Goal: Transaction & Acquisition: Purchase product/service

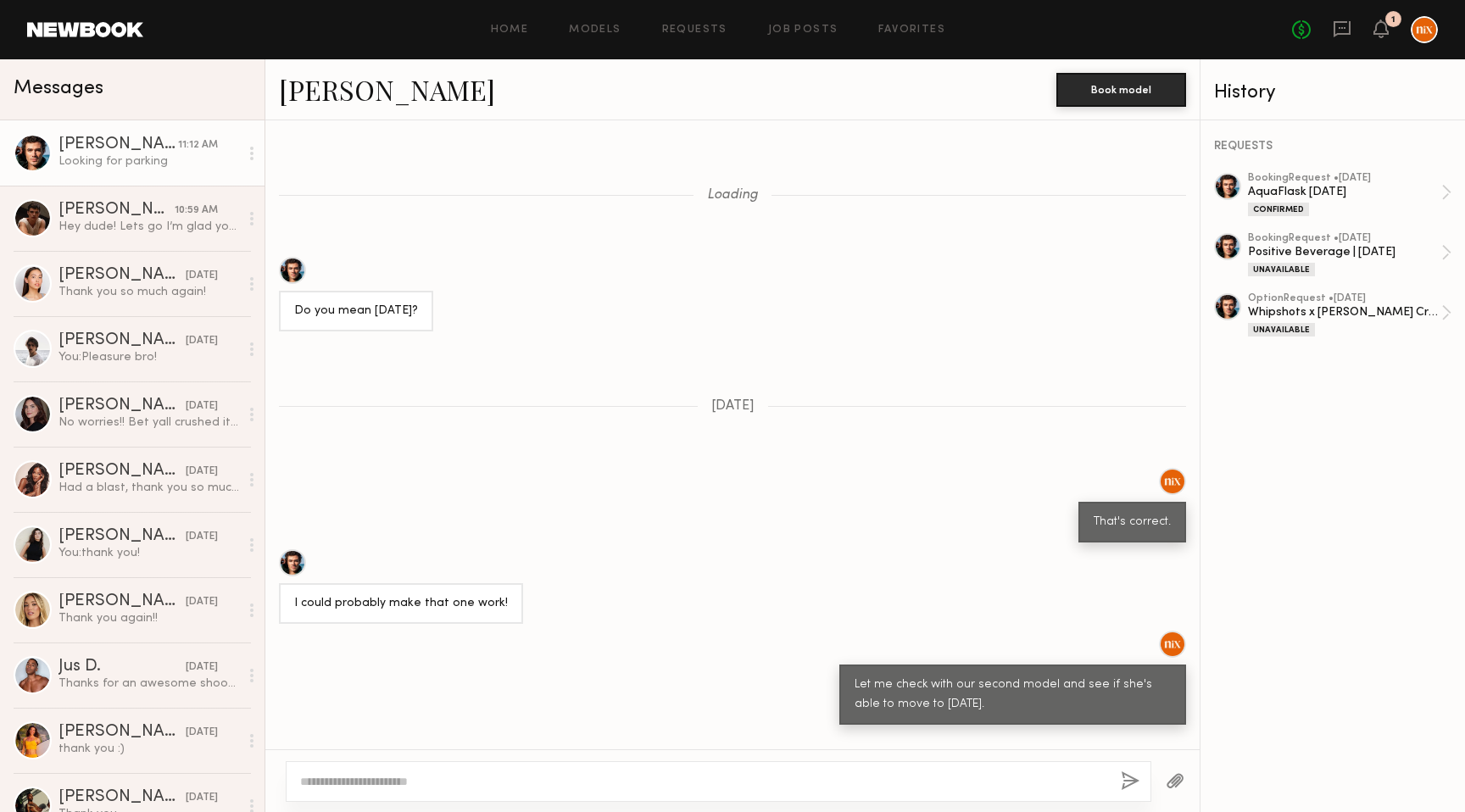
scroll to position [991, 0]
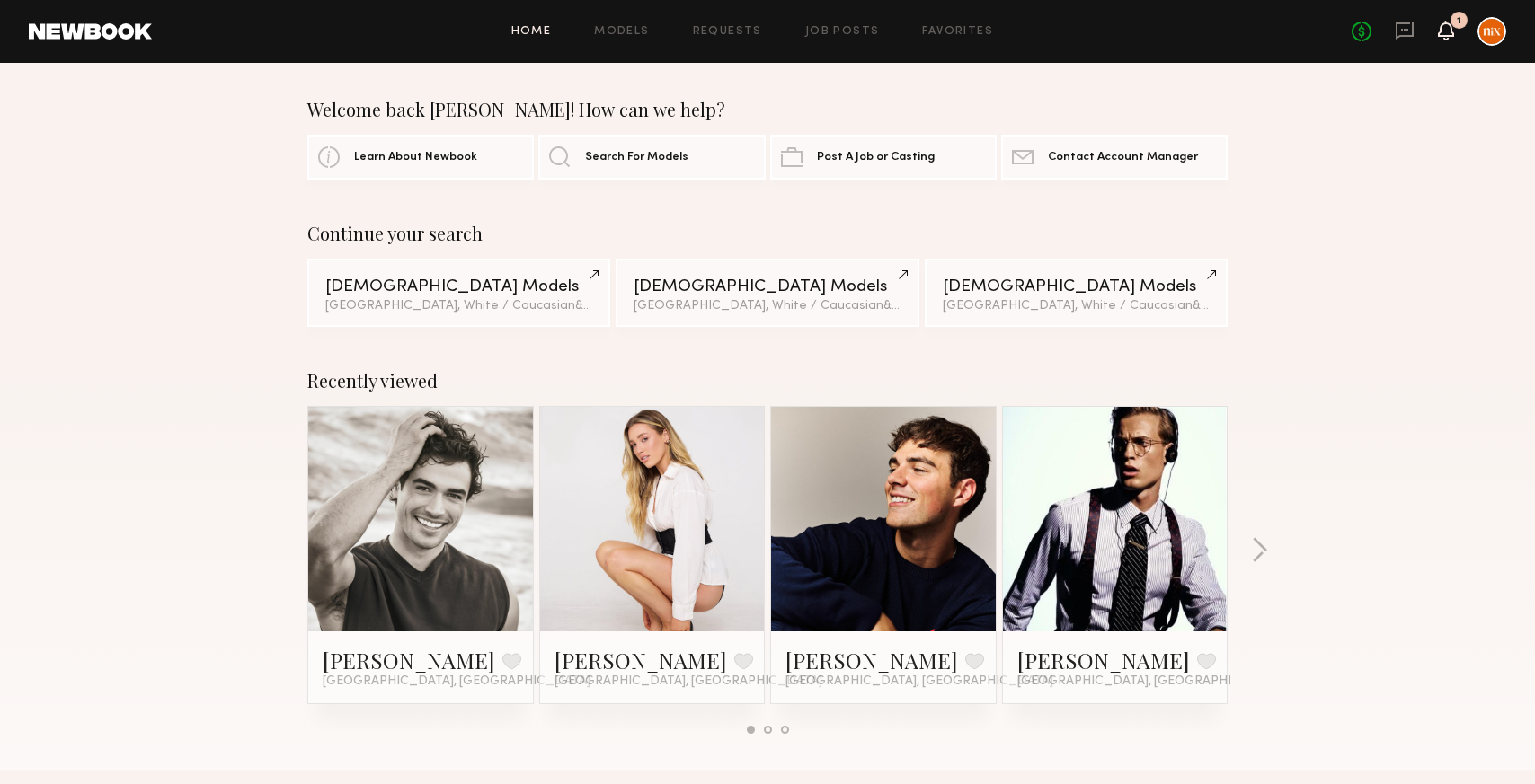
click at [1446, 36] on icon at bounding box center [1445, 29] width 14 height 13
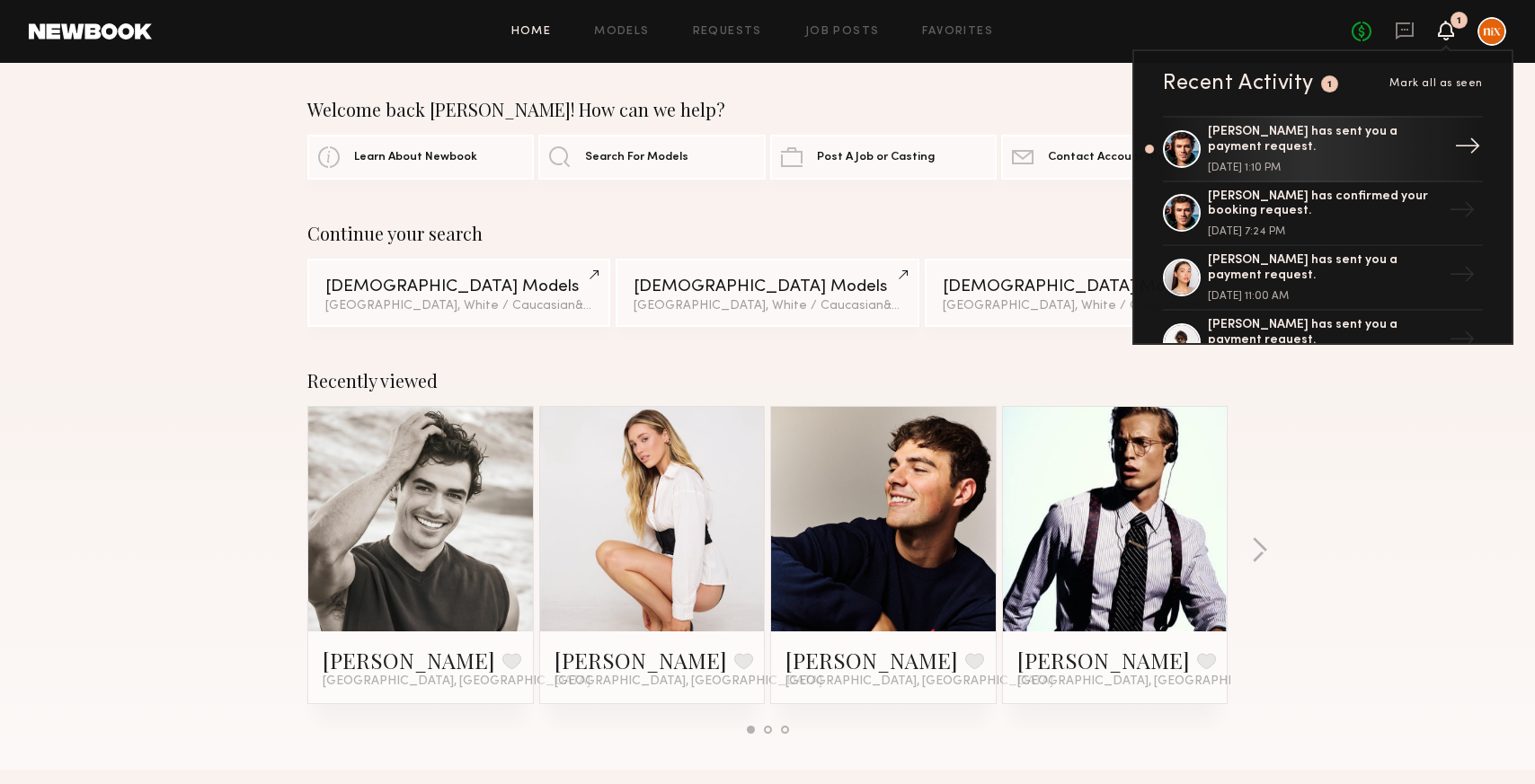
click at [1298, 147] on div "Chase H. has sent you a payment request." at bounding box center [1325, 140] width 233 height 31
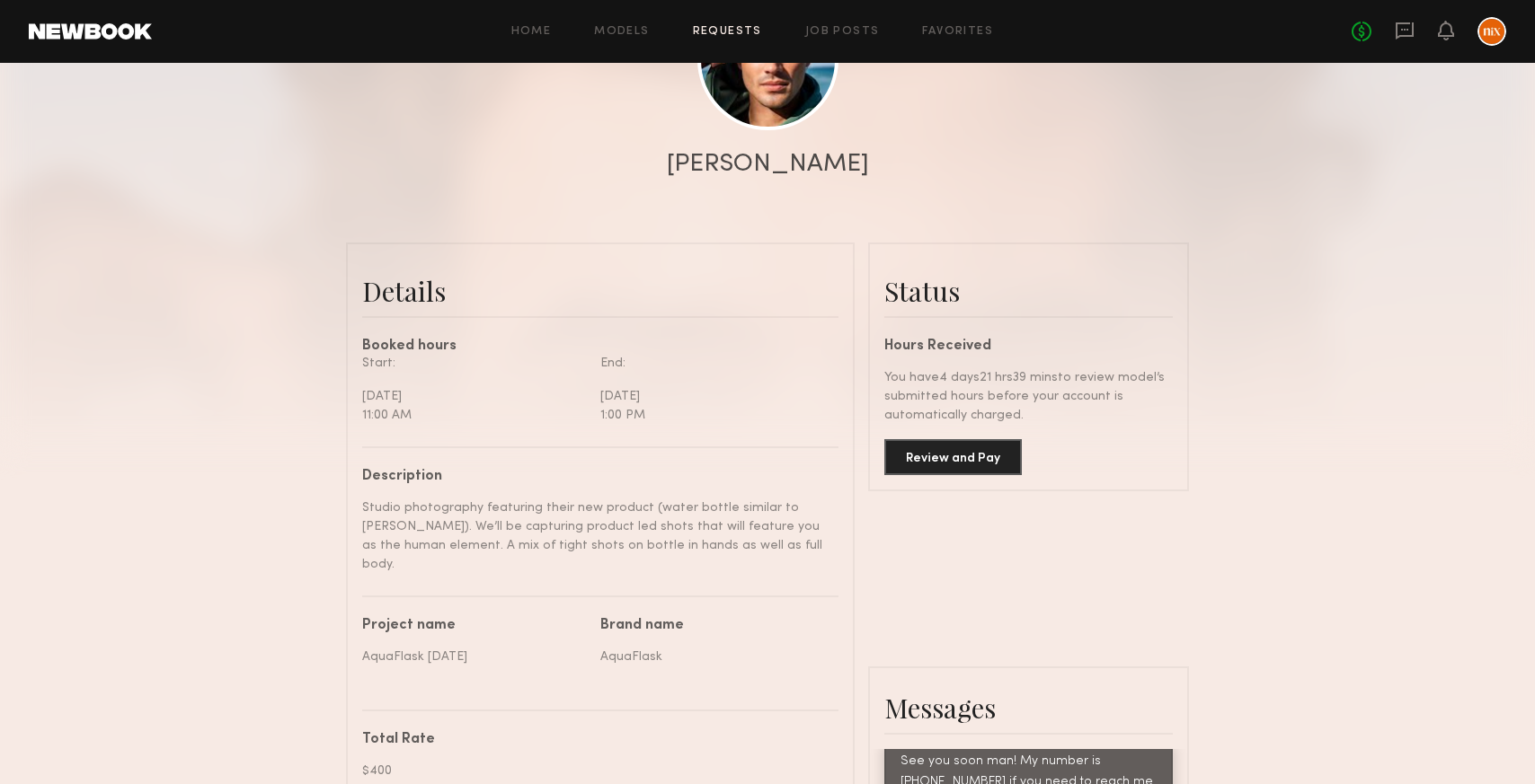
scroll to position [83, 0]
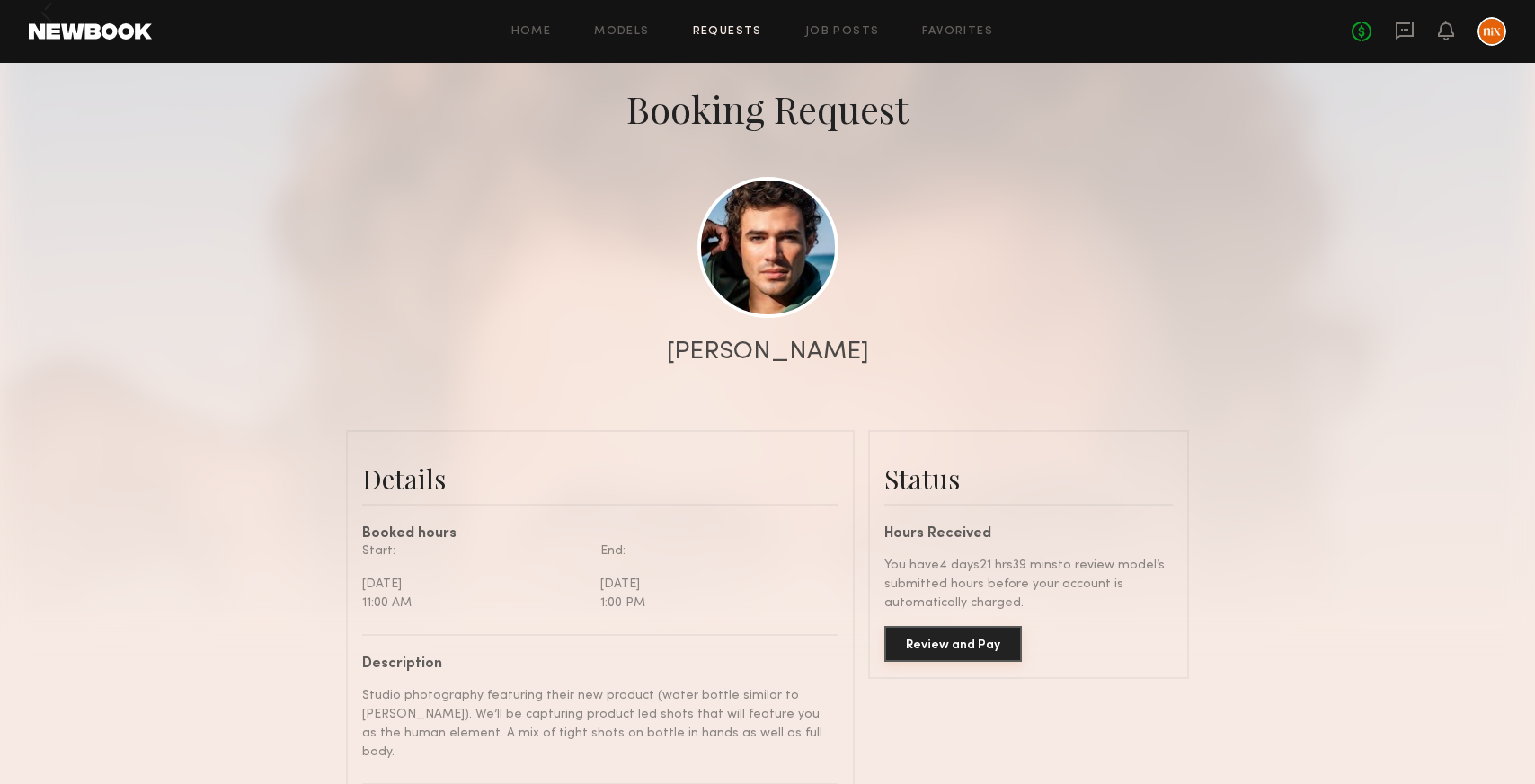
click at [989, 650] on button "Review and Pay" at bounding box center [953, 643] width 138 height 36
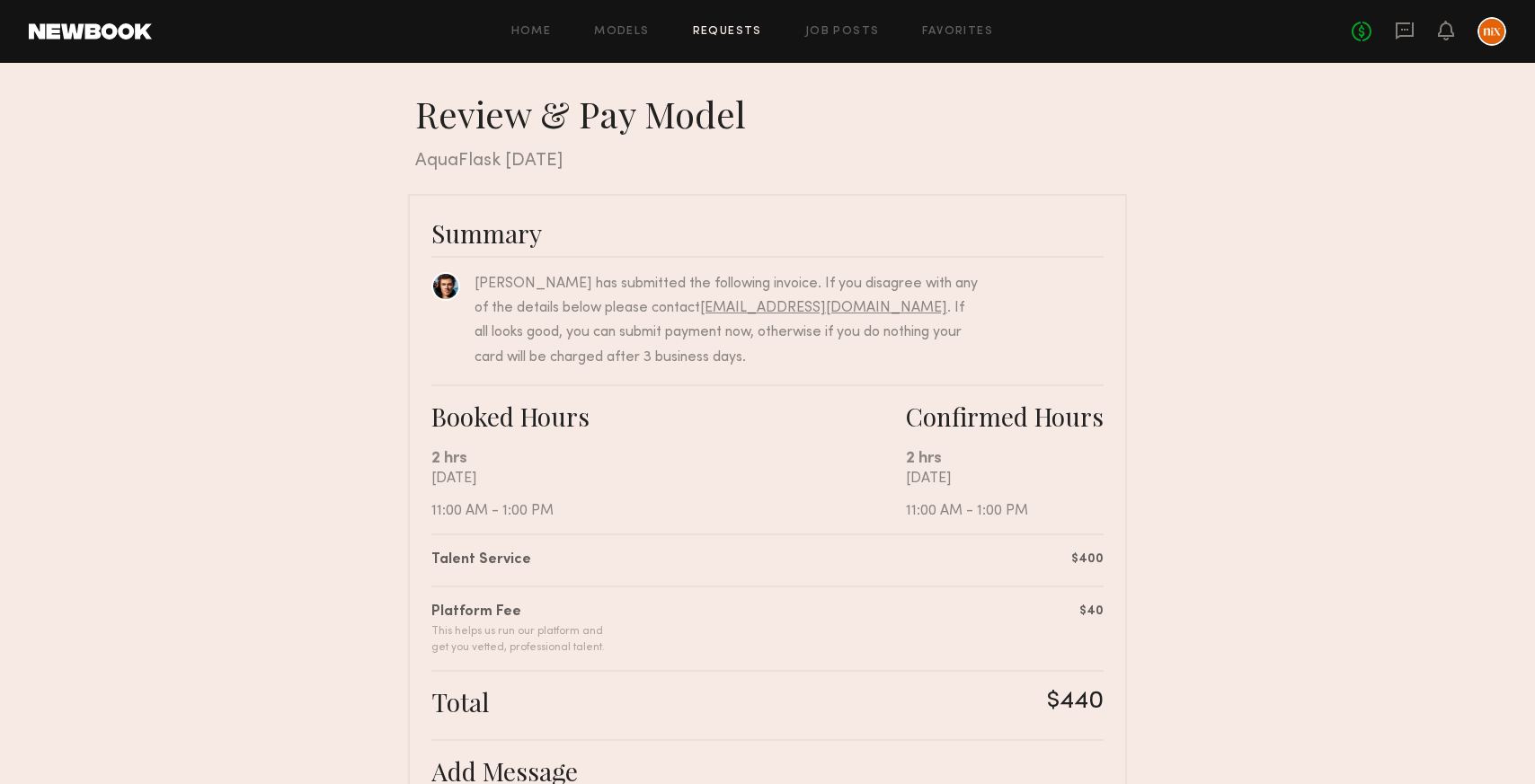
scroll to position [364, 0]
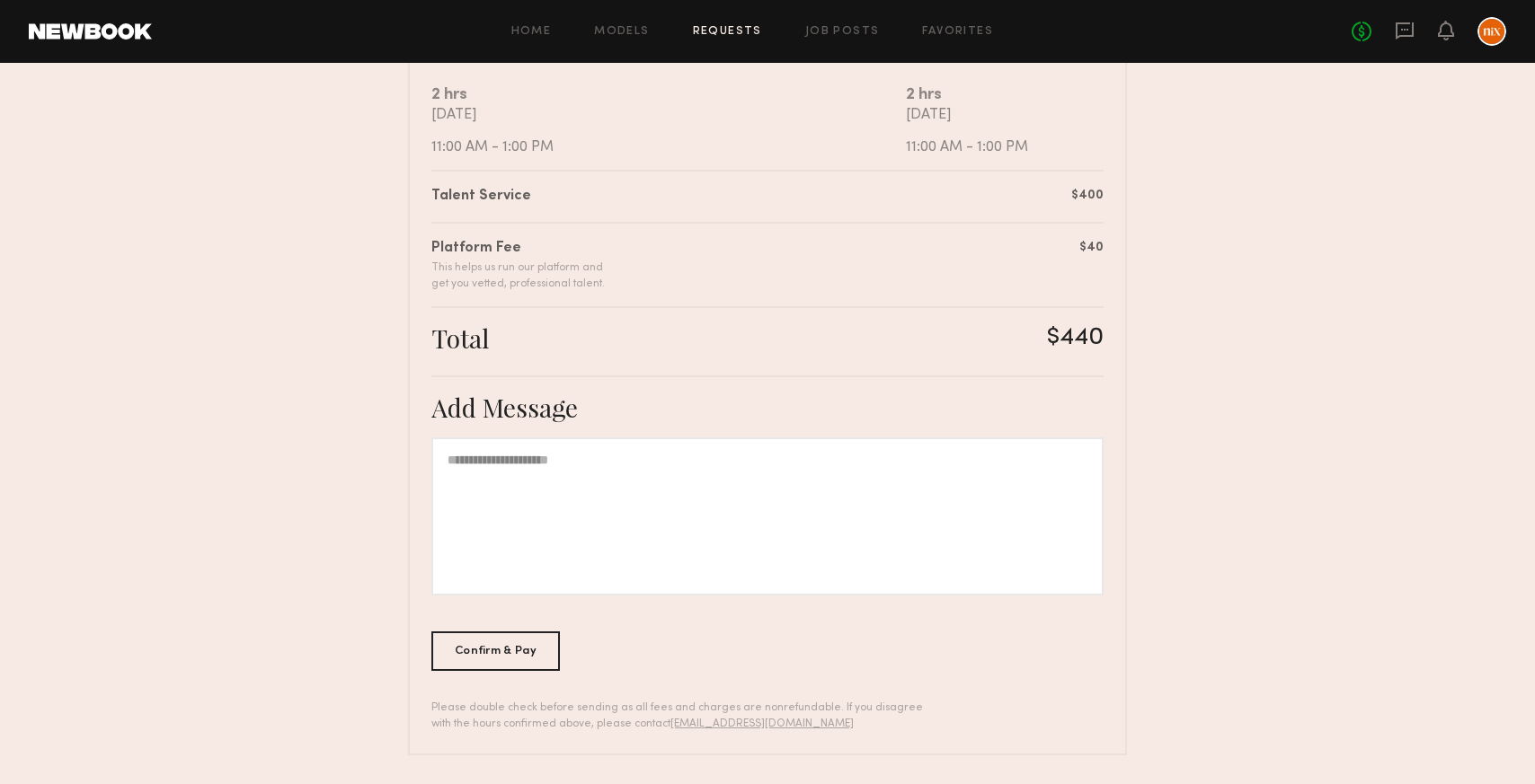
click at [490, 650] on div "Confirm & Pay" at bounding box center [495, 651] width 128 height 40
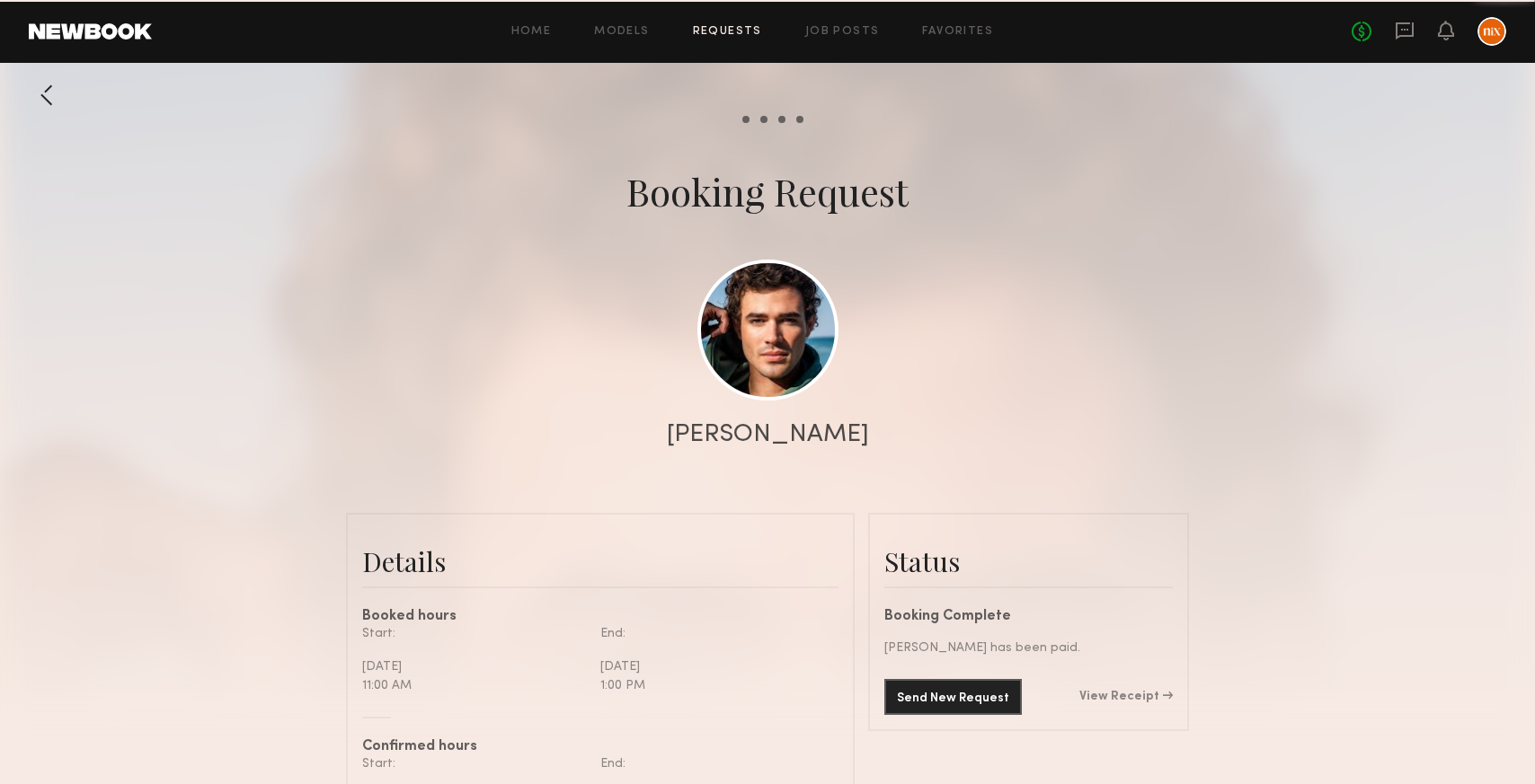
scroll to position [921, 0]
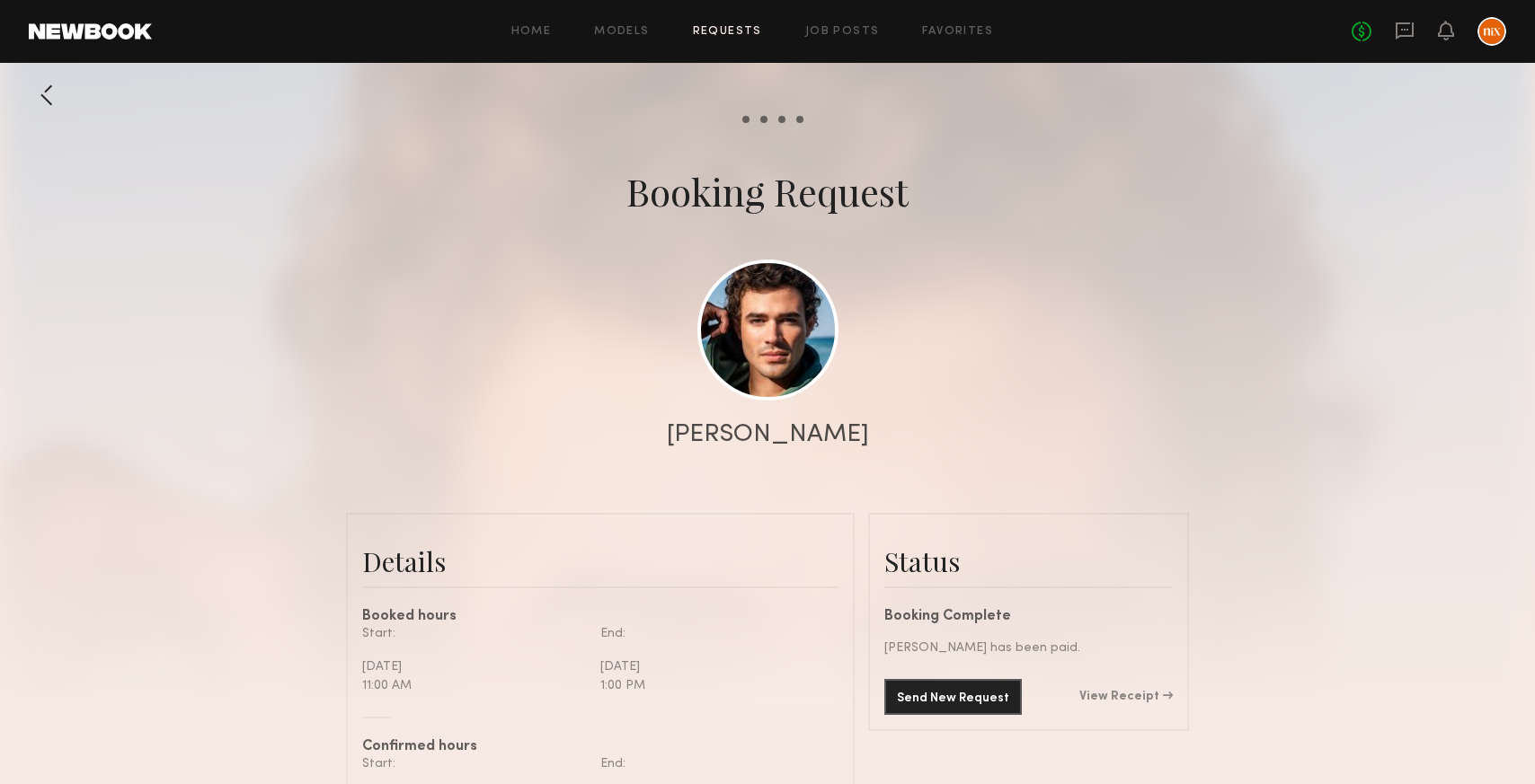
click at [151, 491] on div at bounding box center [767, 359] width 1535 height 718
